Goal: Task Accomplishment & Management: Manage account settings

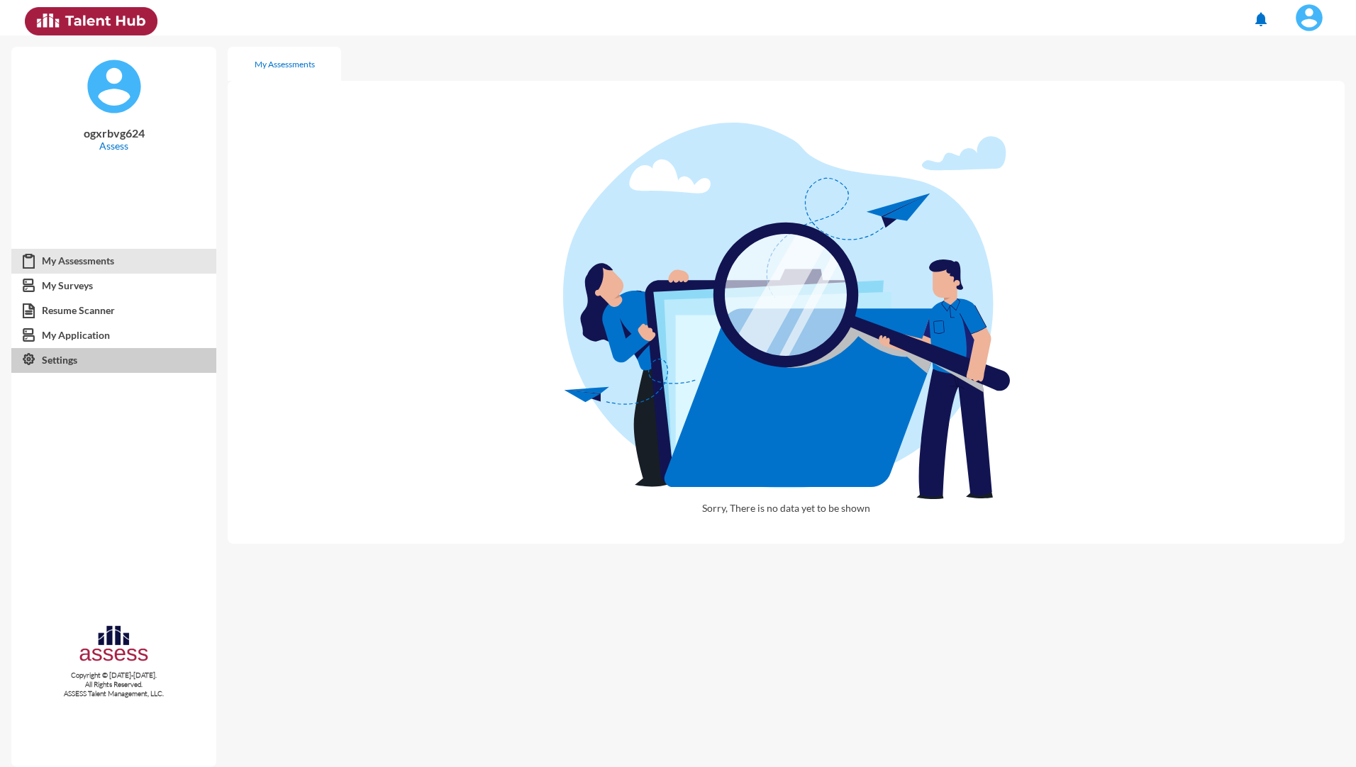
click at [66, 352] on link "Settings" at bounding box center [113, 360] width 205 height 26
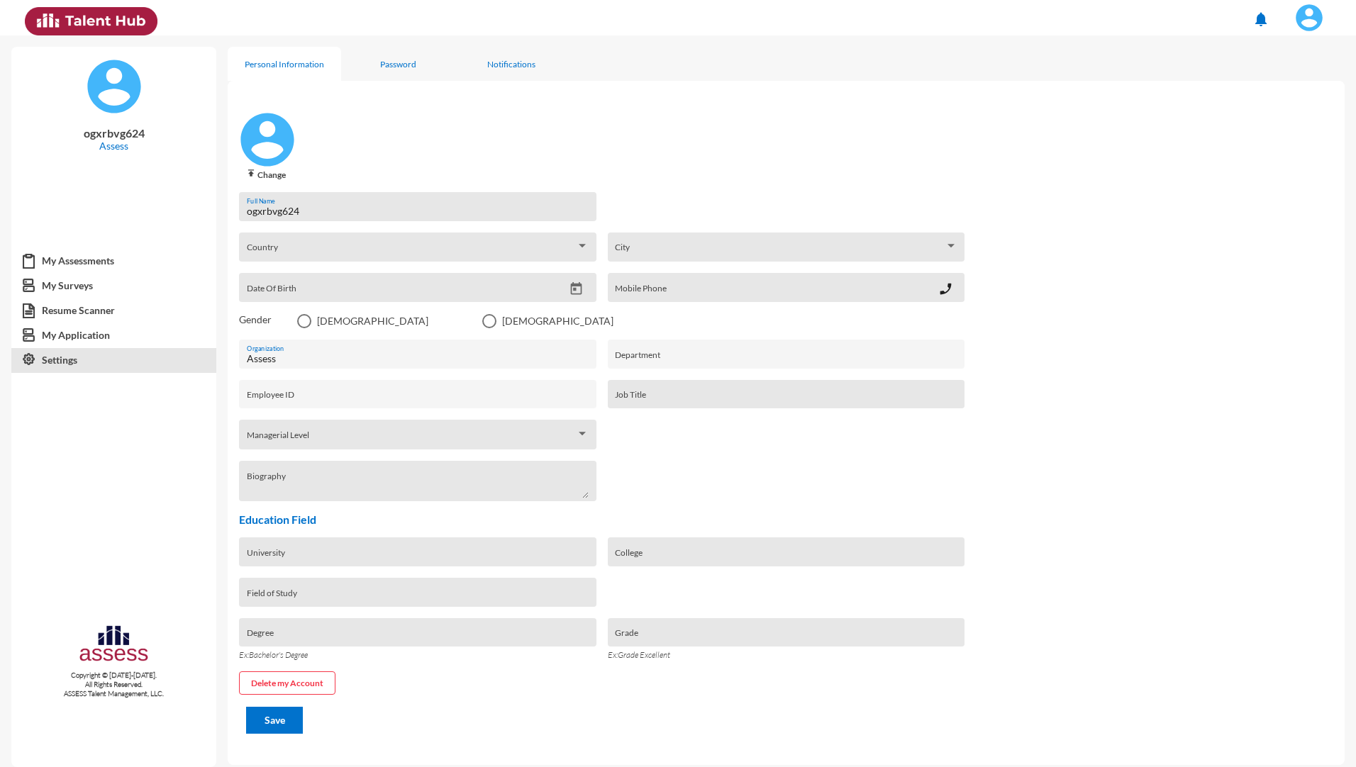
click at [287, 683] on button "Delete my Account" at bounding box center [287, 682] width 96 height 23
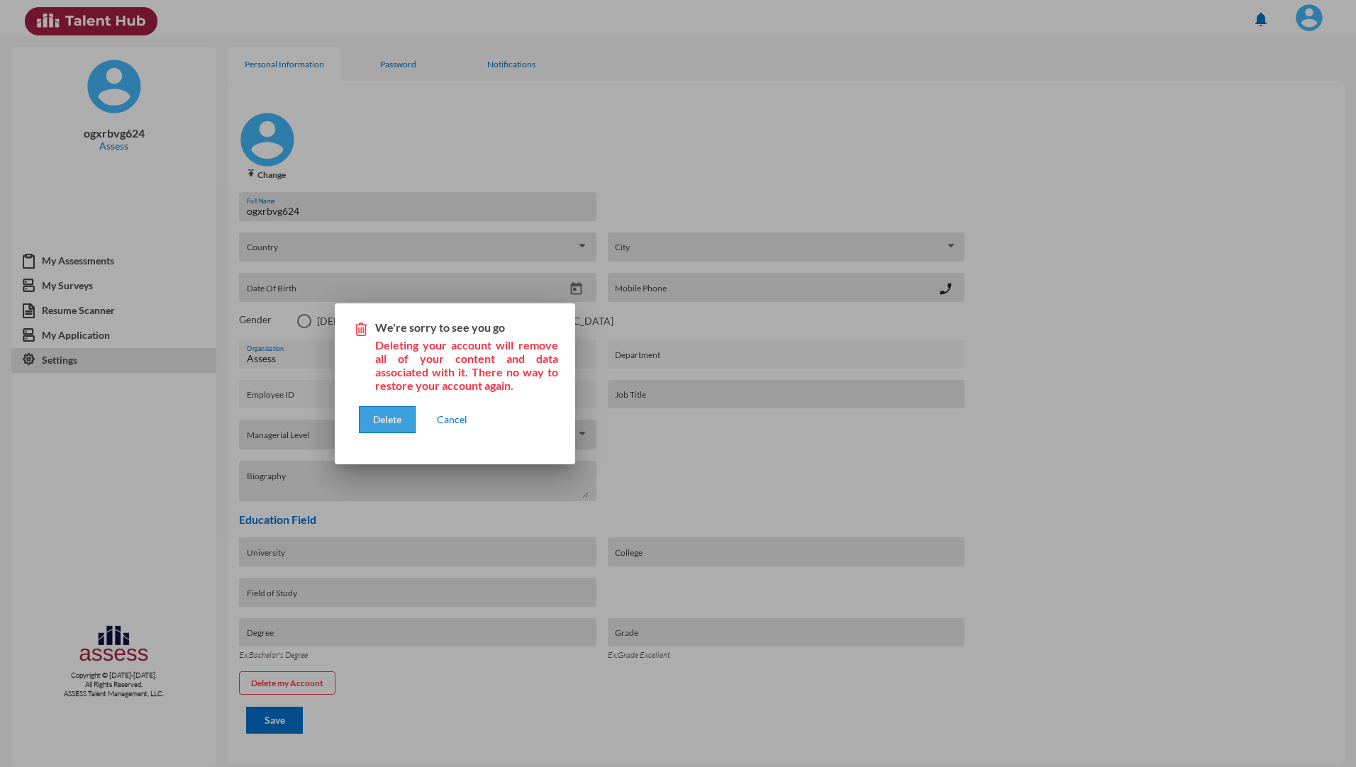
click at [392, 425] on span "Delete" at bounding box center [387, 419] width 28 height 12
